Goal: Task Accomplishment & Management: Manage account settings

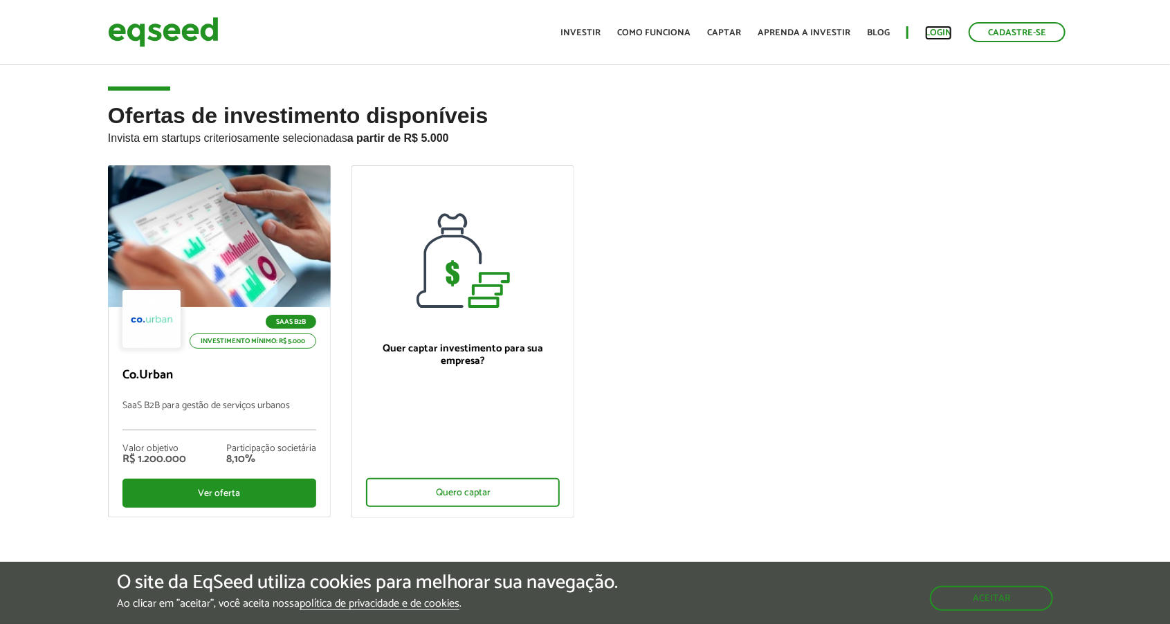
click at [934, 28] on link "Login" at bounding box center [938, 32] width 27 height 9
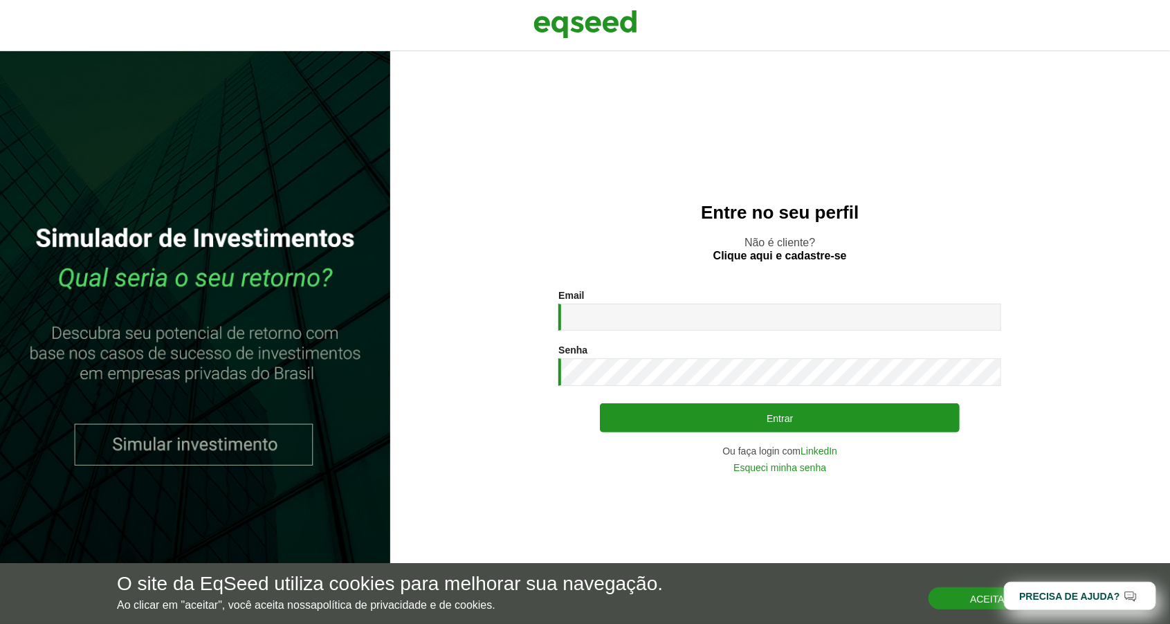
click at [969, 593] on button "Aceitar" at bounding box center [990, 598] width 124 height 22
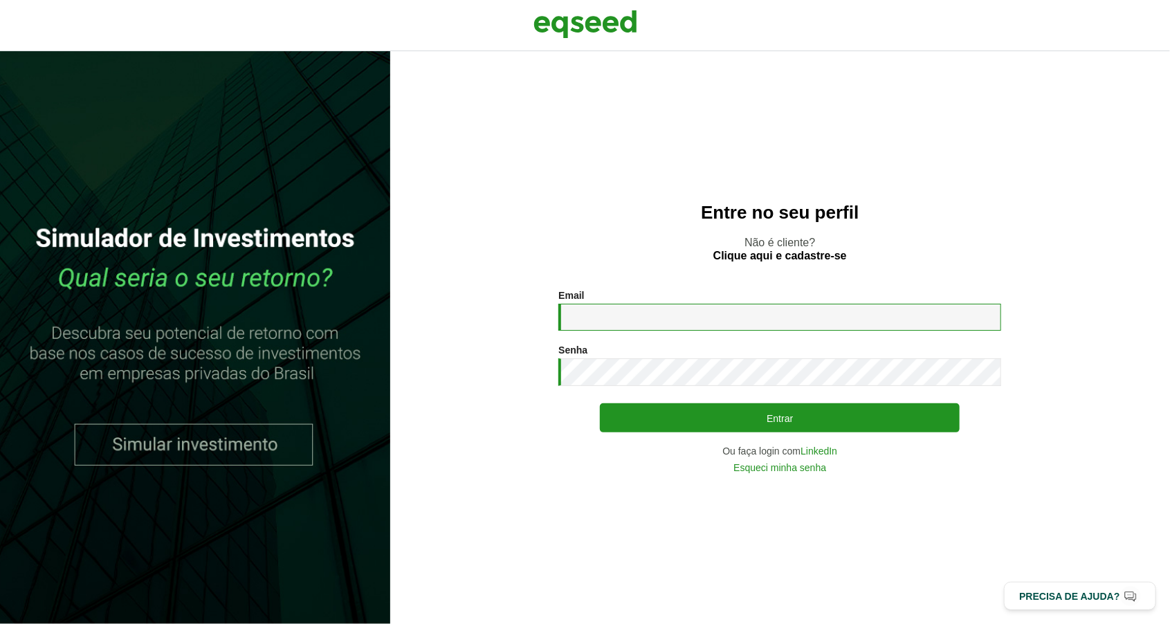
click at [782, 331] on input "Email *" at bounding box center [779, 317] width 443 height 27
type input "**********"
click at [600, 403] on button "Entrar" at bounding box center [780, 417] width 360 height 29
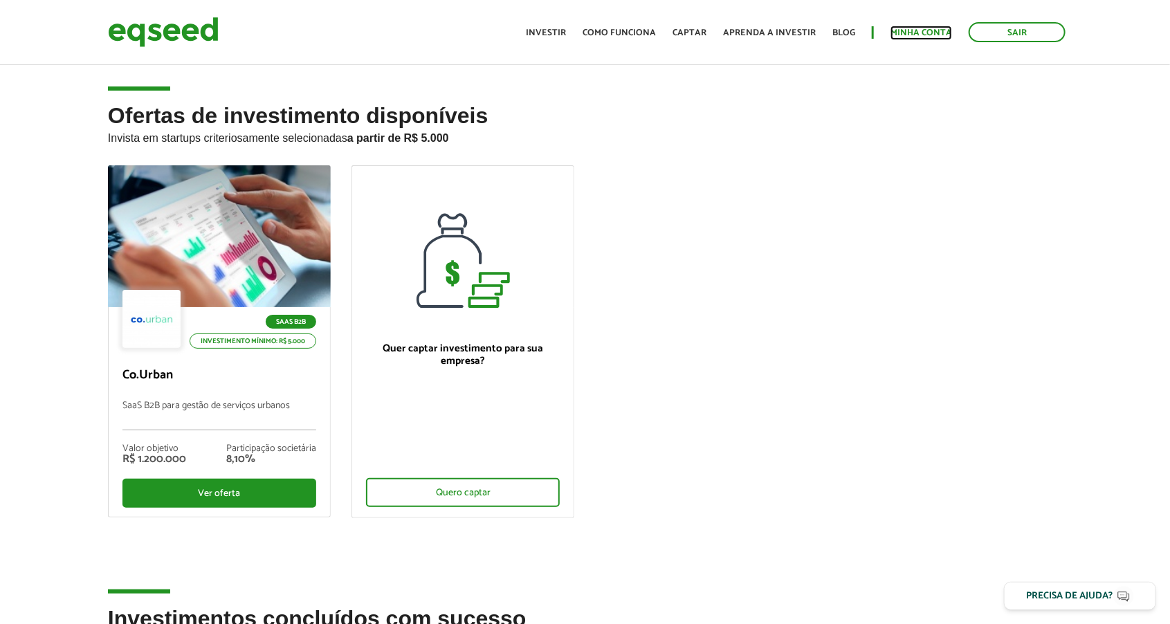
click at [910, 31] on link "Minha conta" at bounding box center [921, 32] width 62 height 9
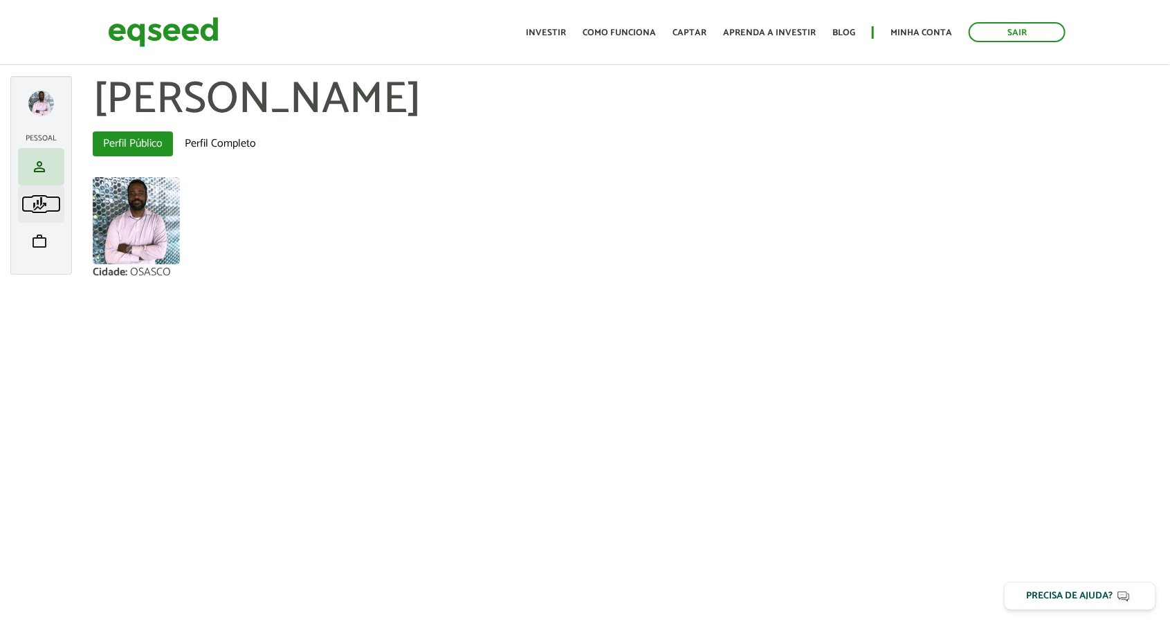
click at [37, 205] on span "finance_mode" at bounding box center [39, 204] width 17 height 17
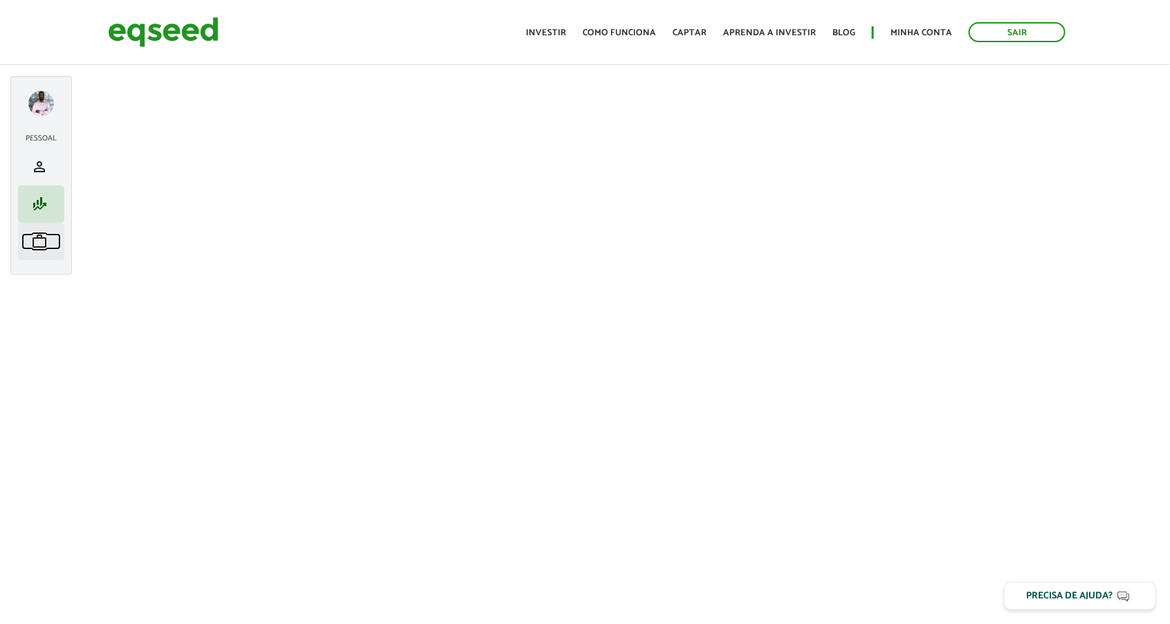
click at [33, 241] on span "work" at bounding box center [39, 241] width 17 height 17
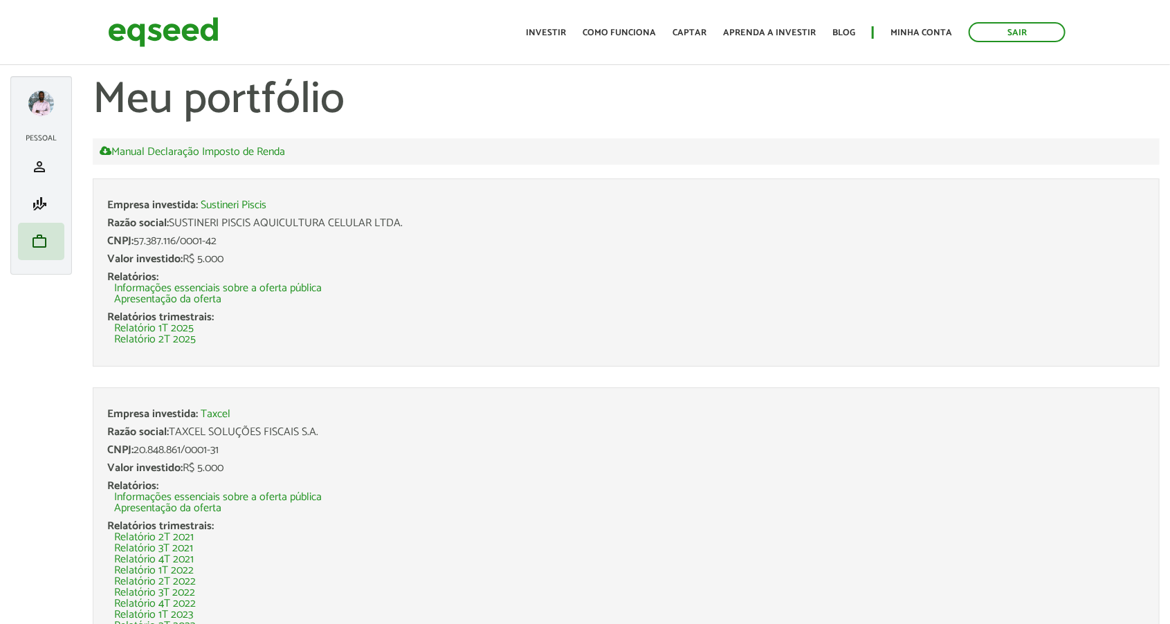
scroll to position [51, 0]
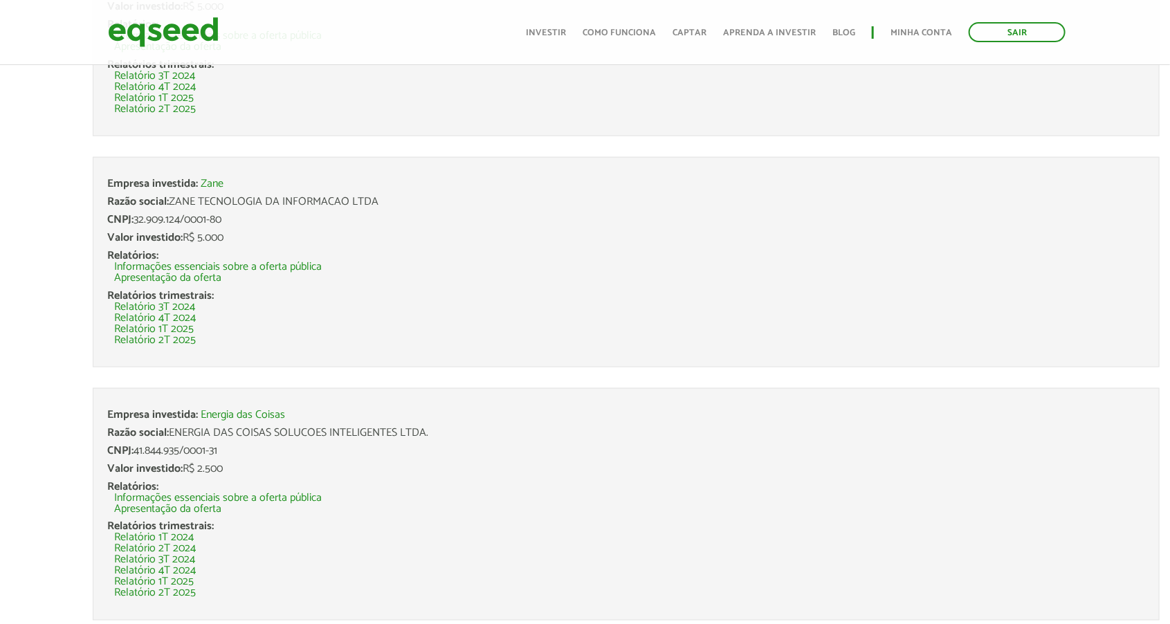
scroll to position [847, 0]
